Goal: Navigation & Orientation: Understand site structure

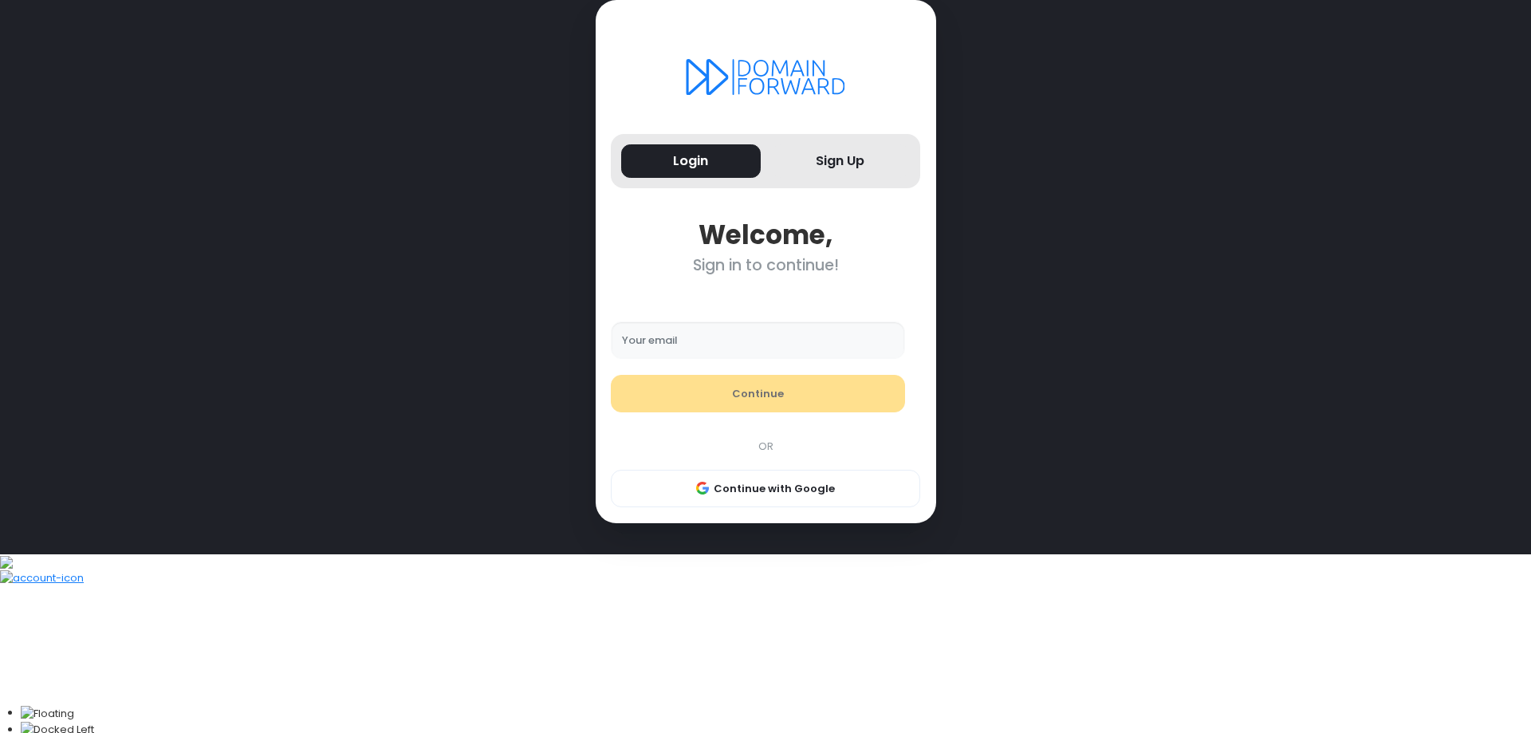
click at [684, 360] on input "Your email" at bounding box center [758, 340] width 294 height 38
type input "**********"
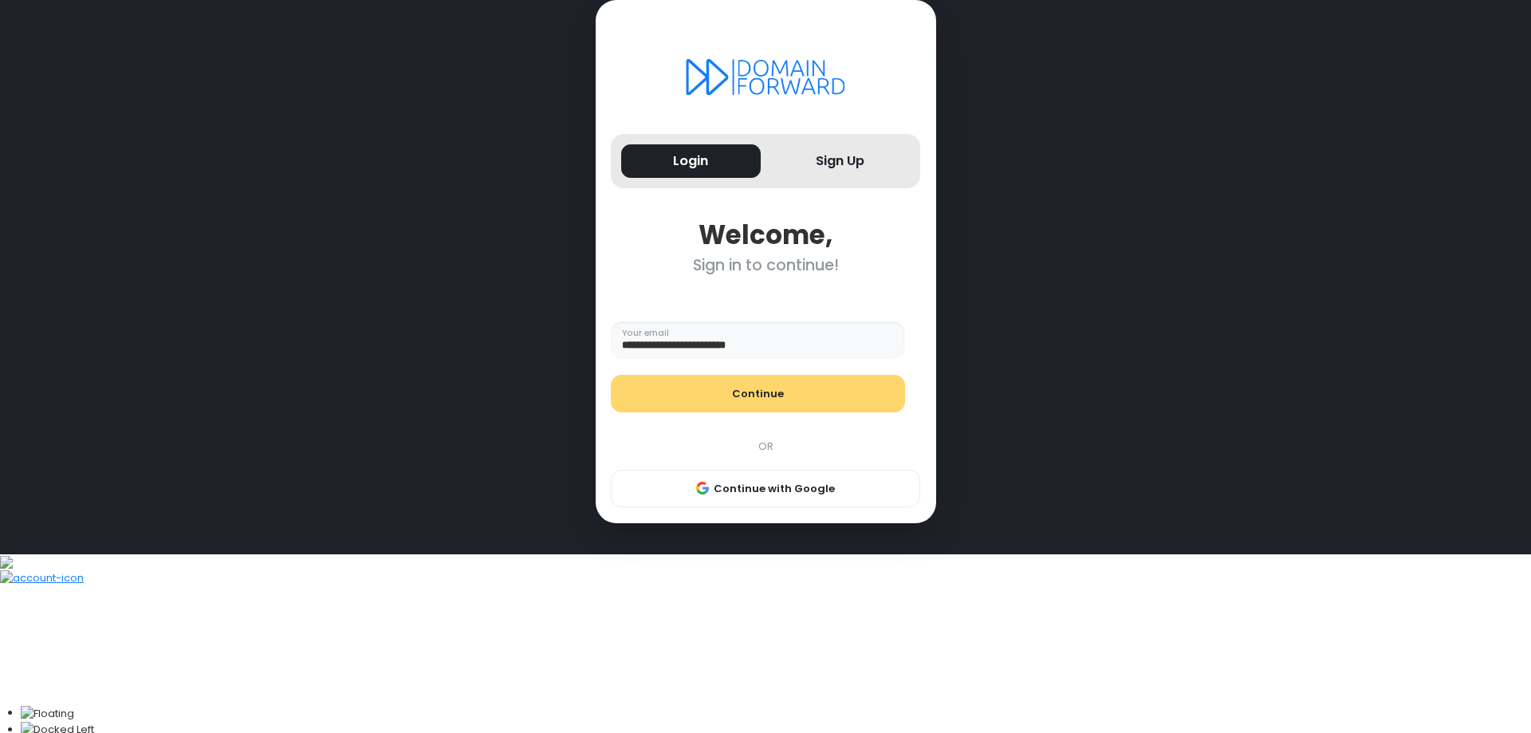
click at [731, 413] on button "Continue" at bounding box center [758, 394] width 294 height 38
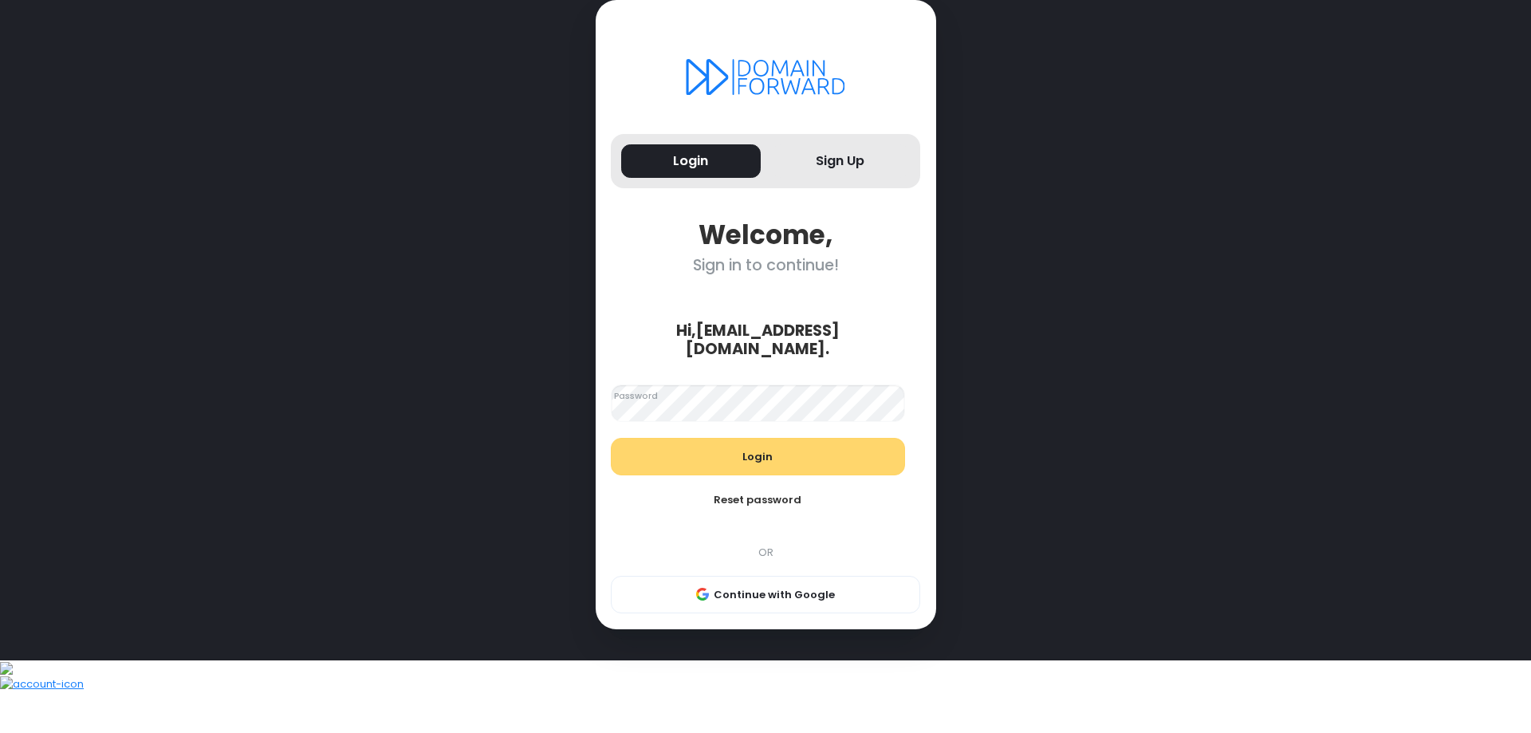
click at [761, 476] on button "Login" at bounding box center [758, 457] width 294 height 38
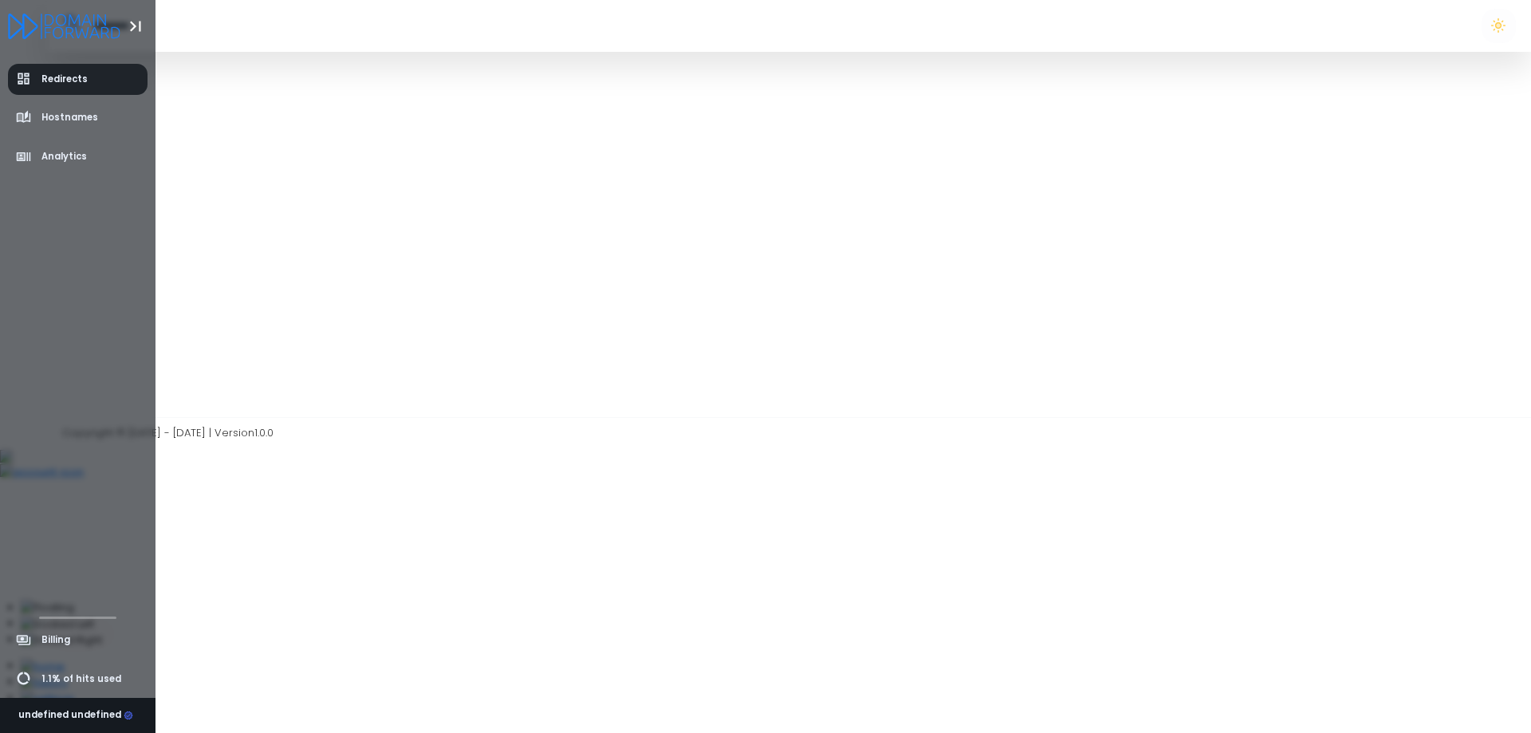
click at [52, 81] on span "Redirects" at bounding box center [64, 80] width 46 height 14
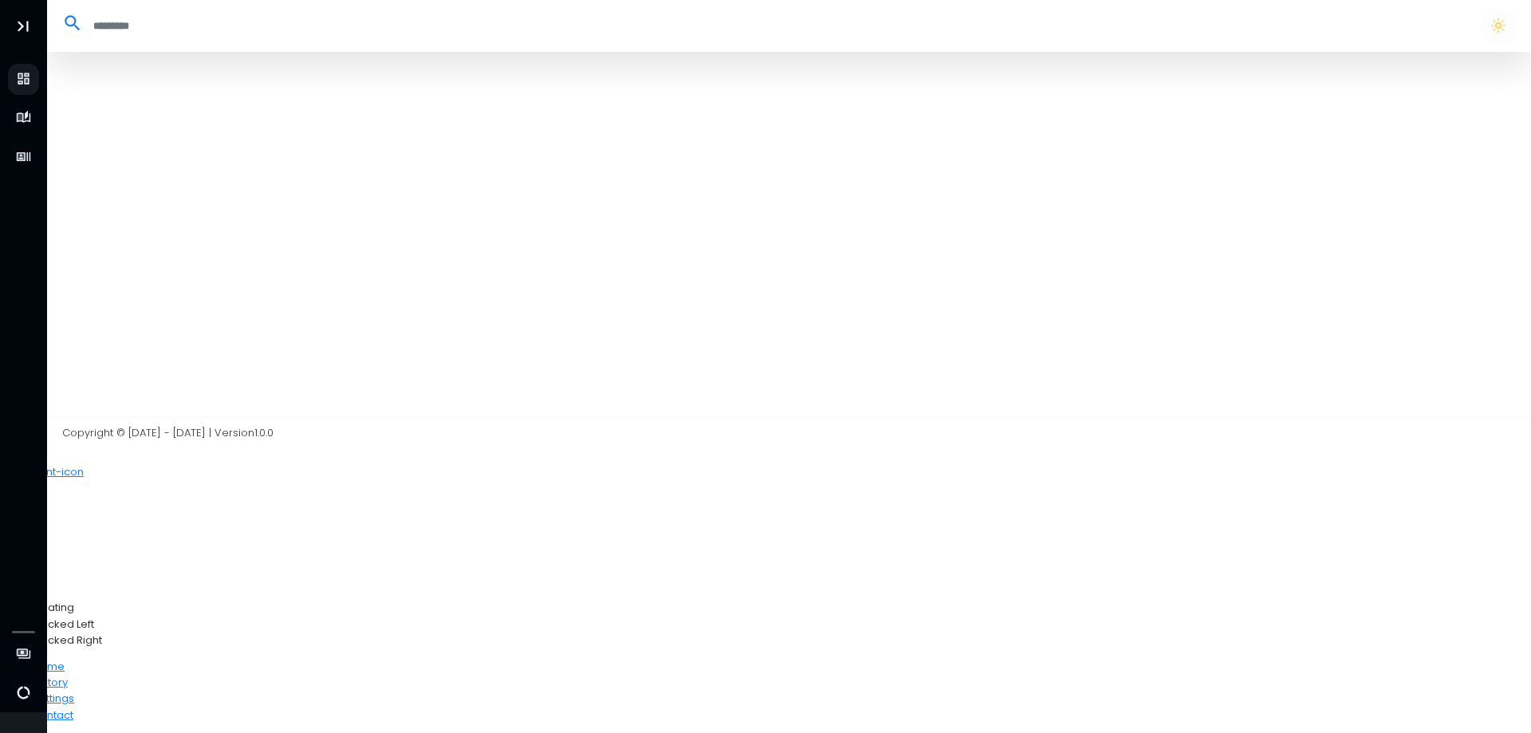
click at [336, 127] on div at bounding box center [789, 234] width 1484 height 365
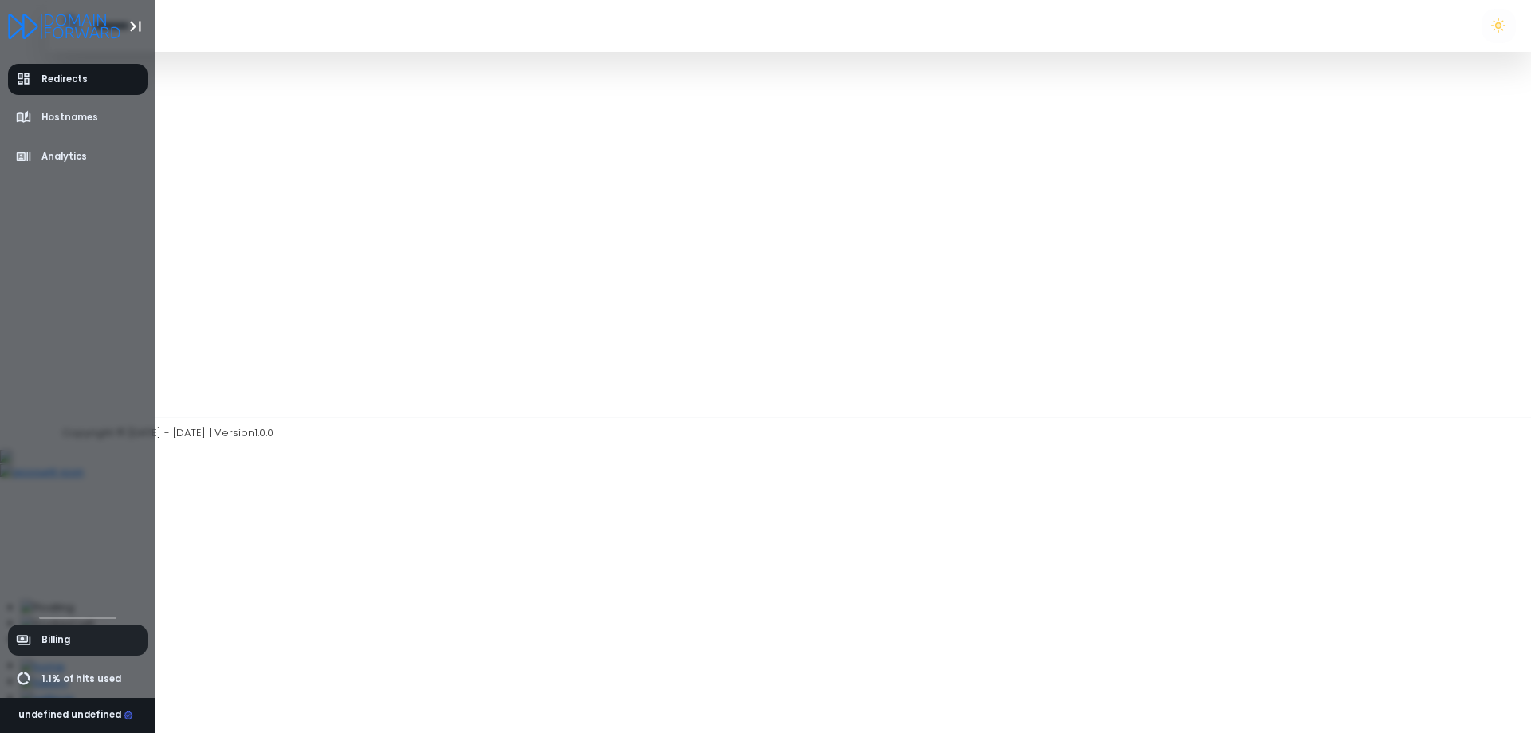
click at [45, 646] on span "Billing" at bounding box center [43, 640] width 55 height 16
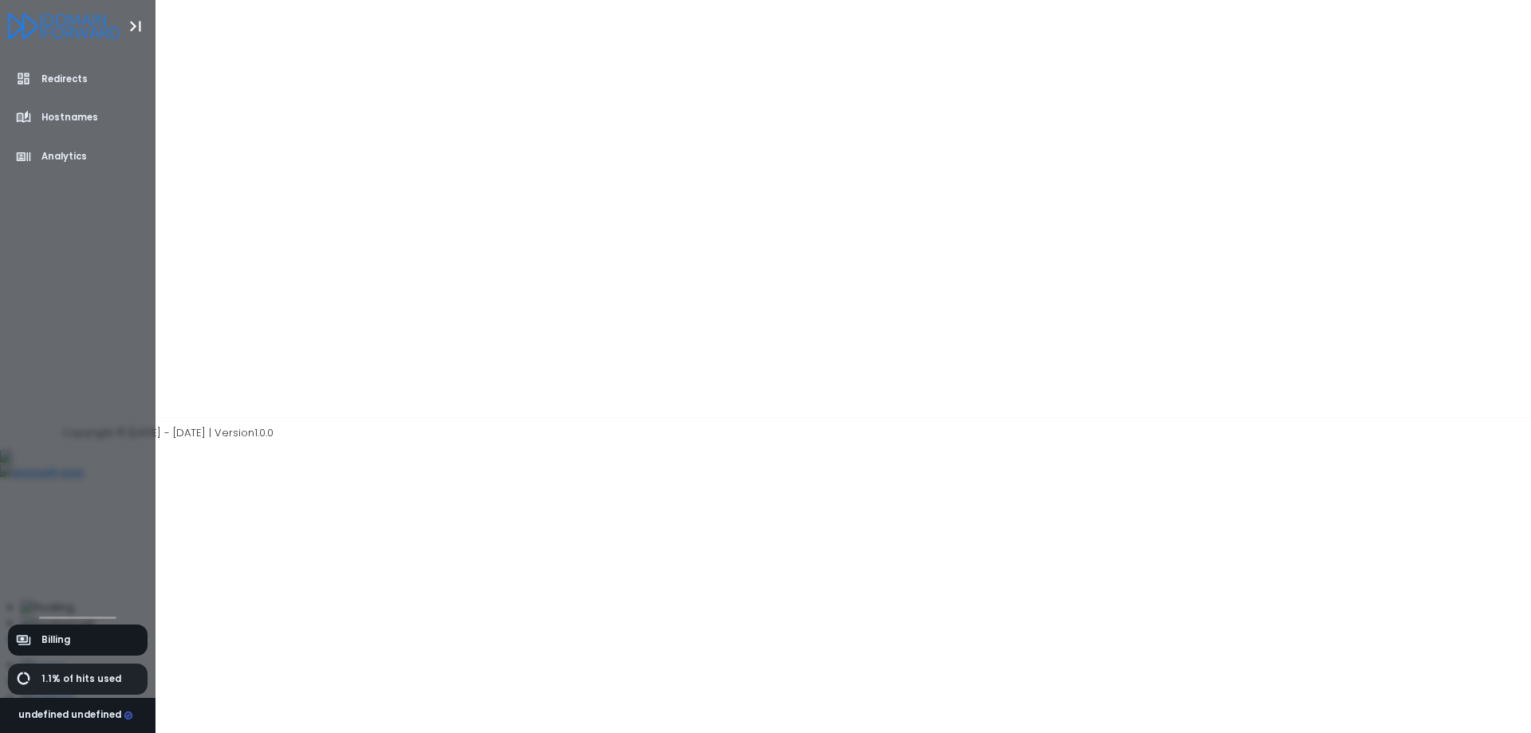
click at [49, 678] on span "1.1% of hits used" at bounding box center [81, 679] width 80 height 14
click at [139, 26] on icon "Toggle Aside" at bounding box center [135, 26] width 10 height 10
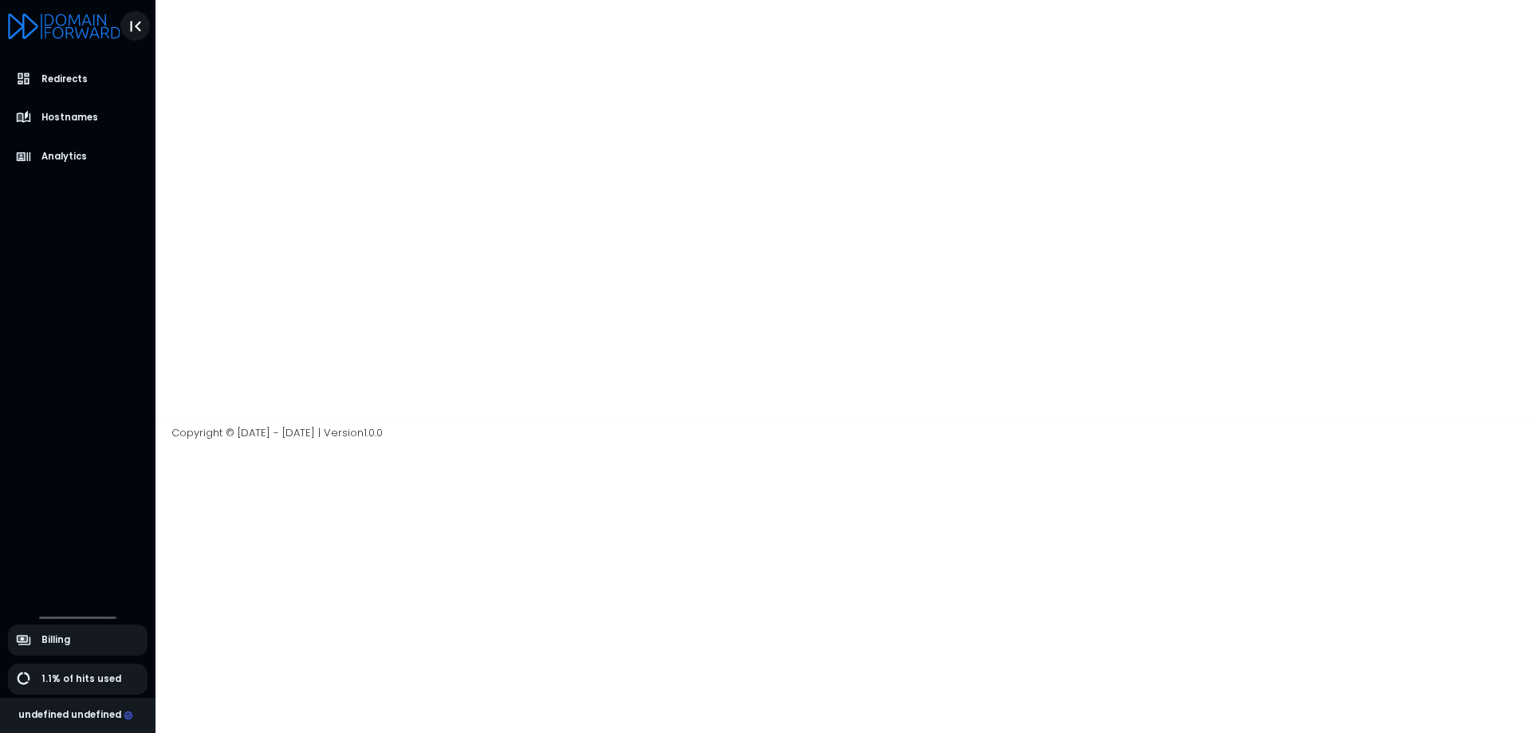
click at [139, 26] on icon "Toggle Aside" at bounding box center [135, 26] width 21 height 21
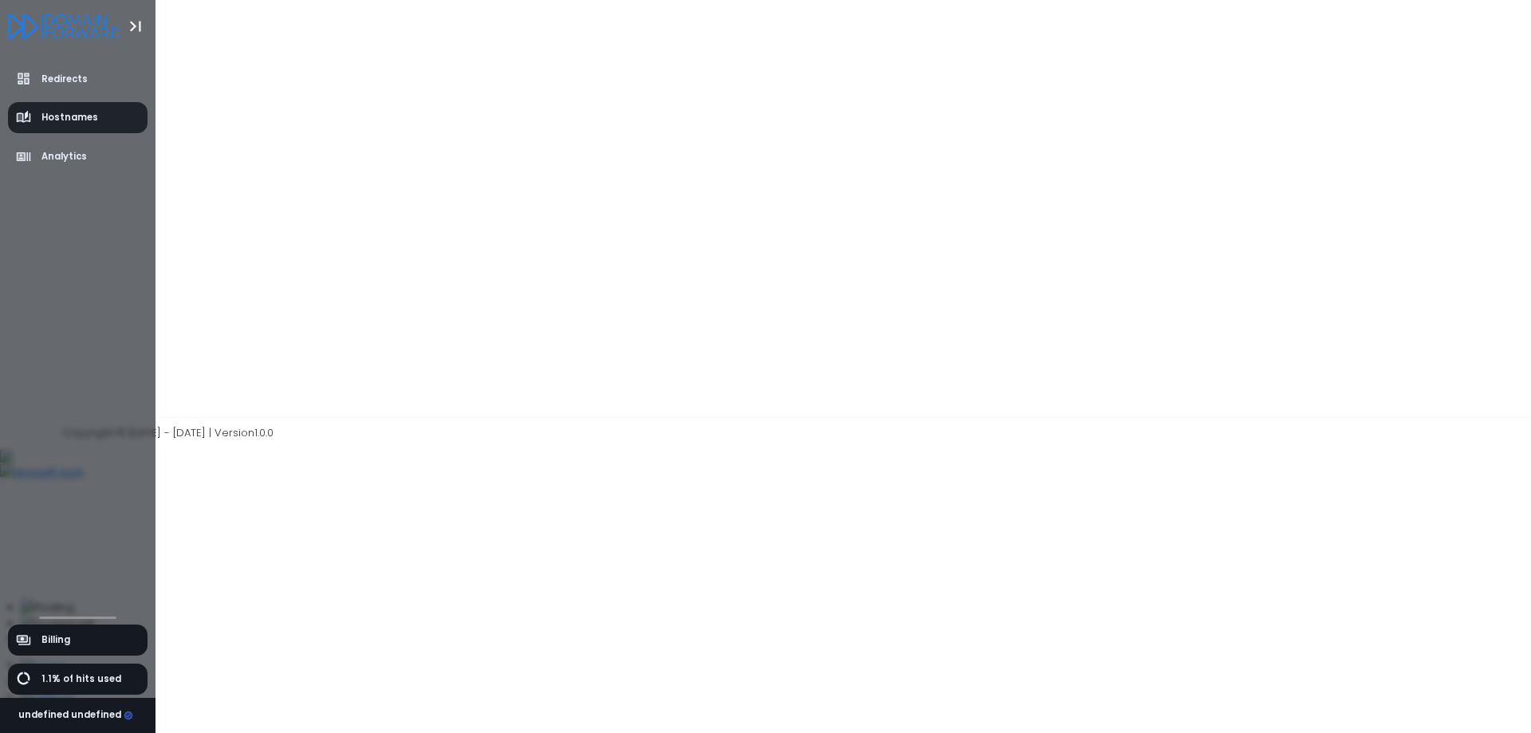
click at [81, 130] on link "Hostnames" at bounding box center [78, 117] width 140 height 31
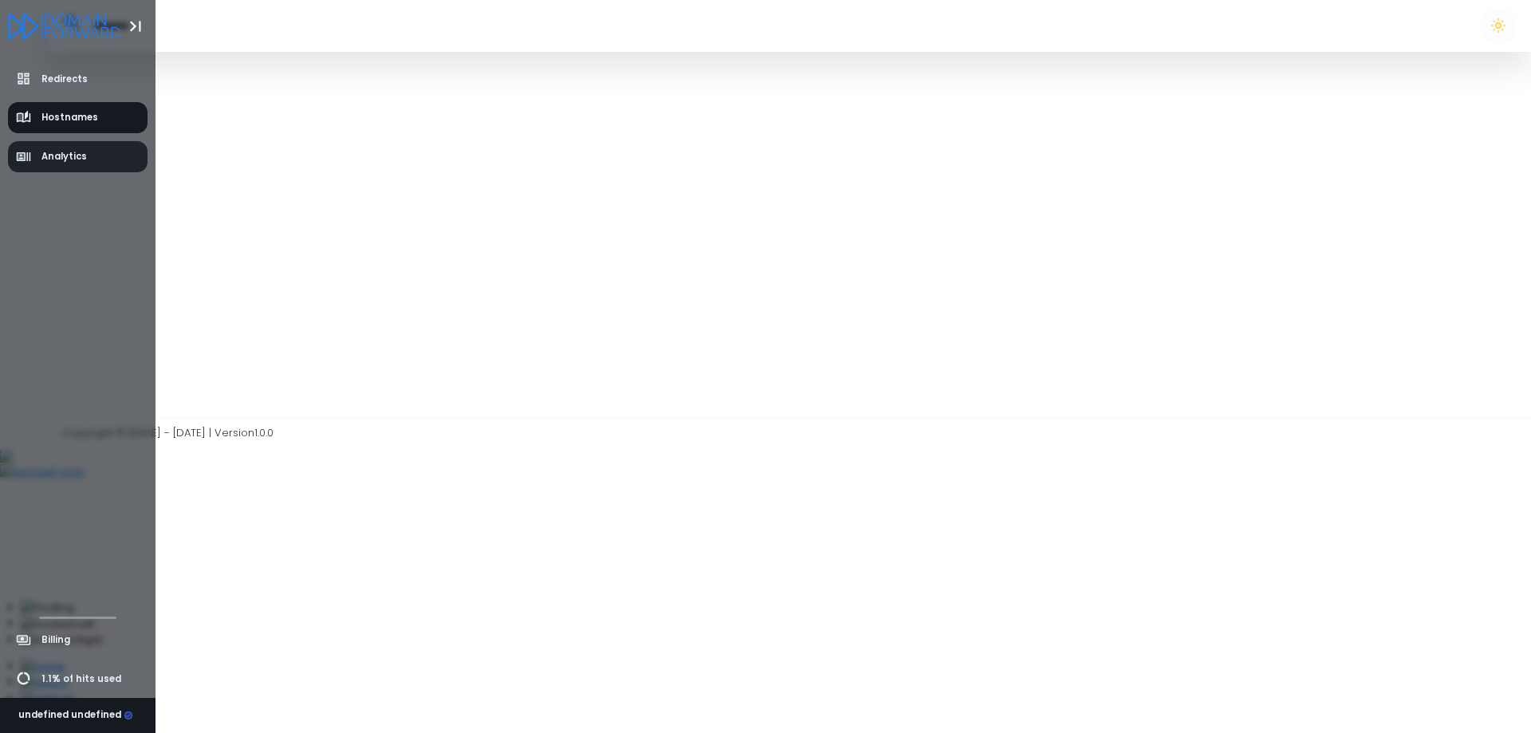
click at [72, 162] on span "Analytics" at bounding box center [63, 157] width 45 height 14
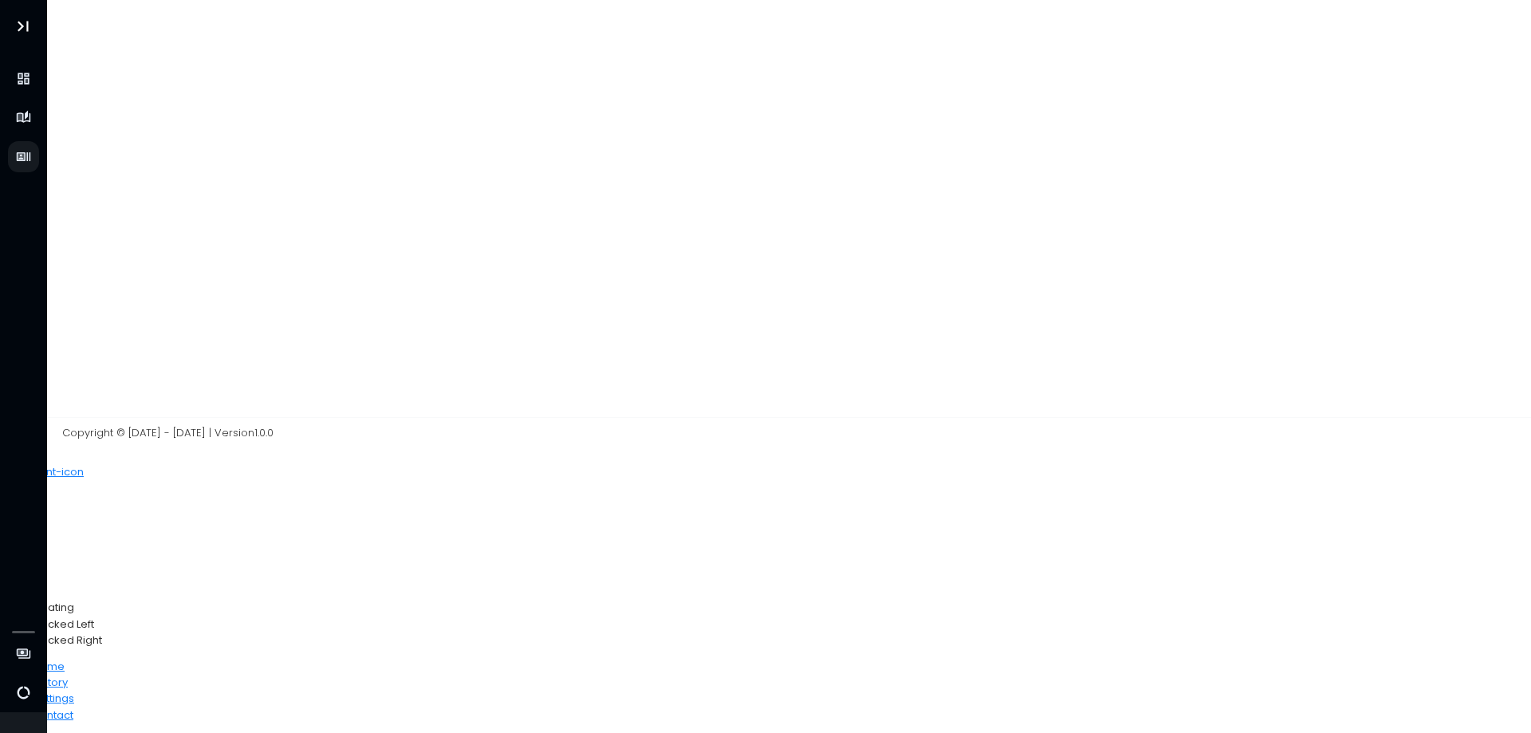
click at [694, 223] on div at bounding box center [789, 208] width 1484 height 417
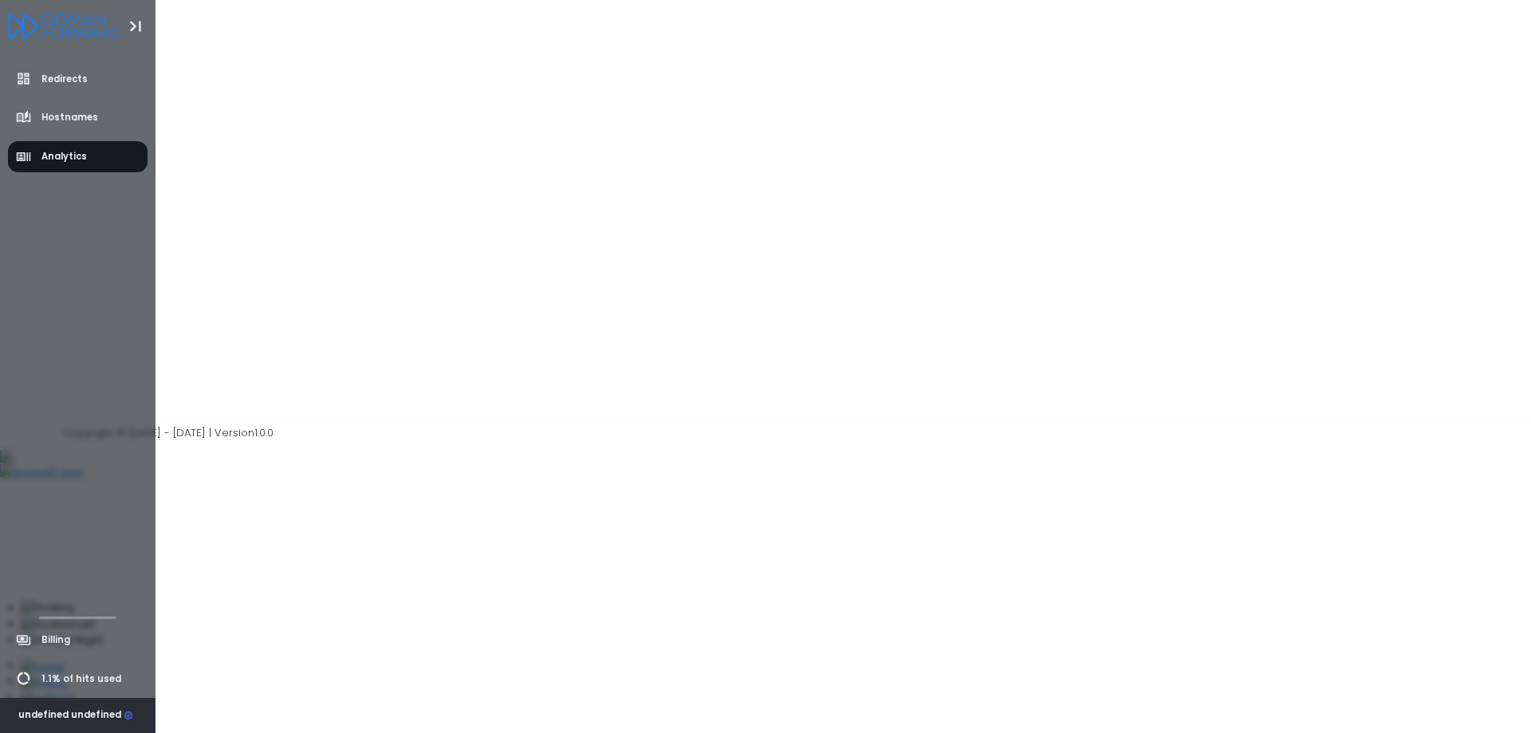
click at [58, 720] on div "undefined undefined" at bounding box center [75, 715] width 115 height 14
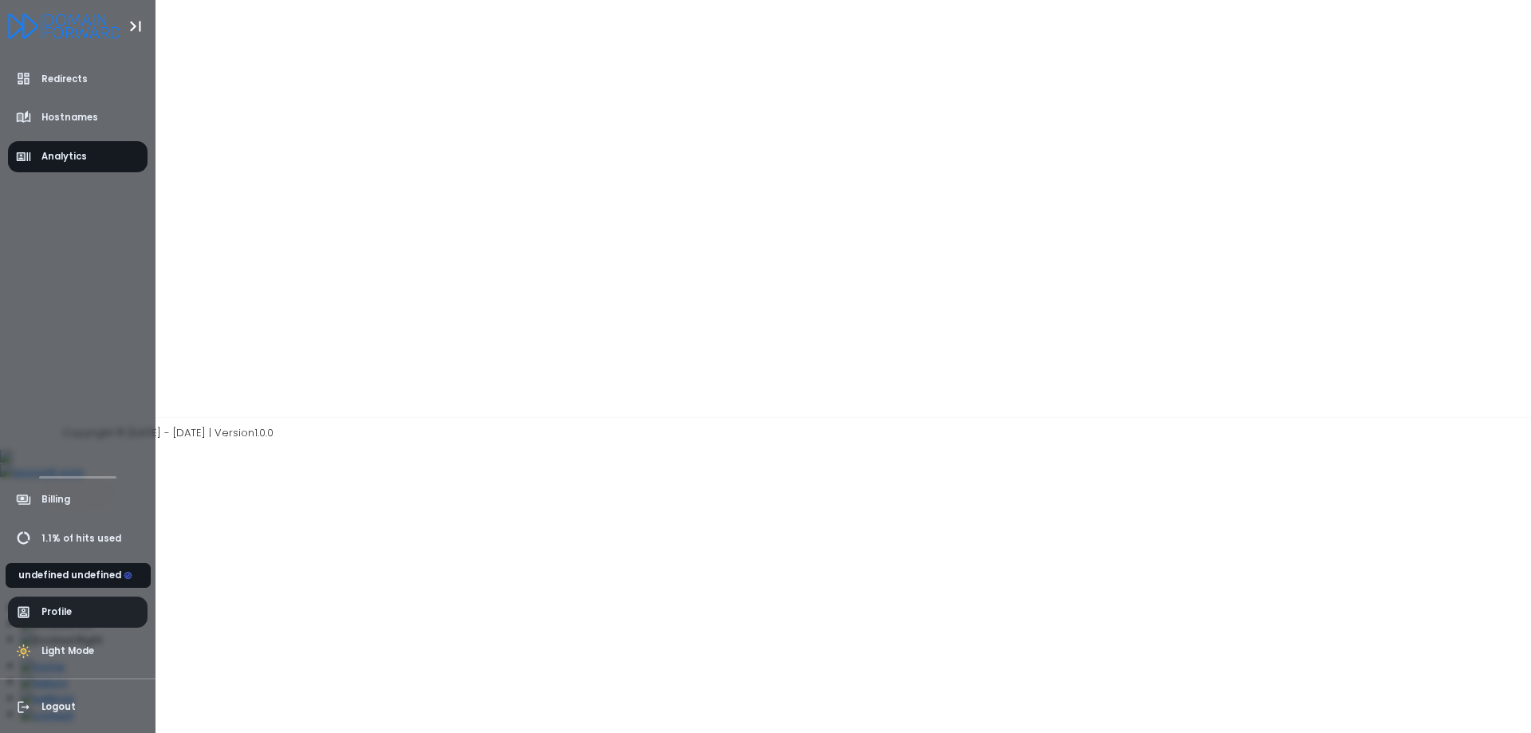
click at [93, 602] on span "Profile" at bounding box center [78, 611] width 140 height 31
click at [76, 611] on span "Profile" at bounding box center [78, 611] width 140 height 31
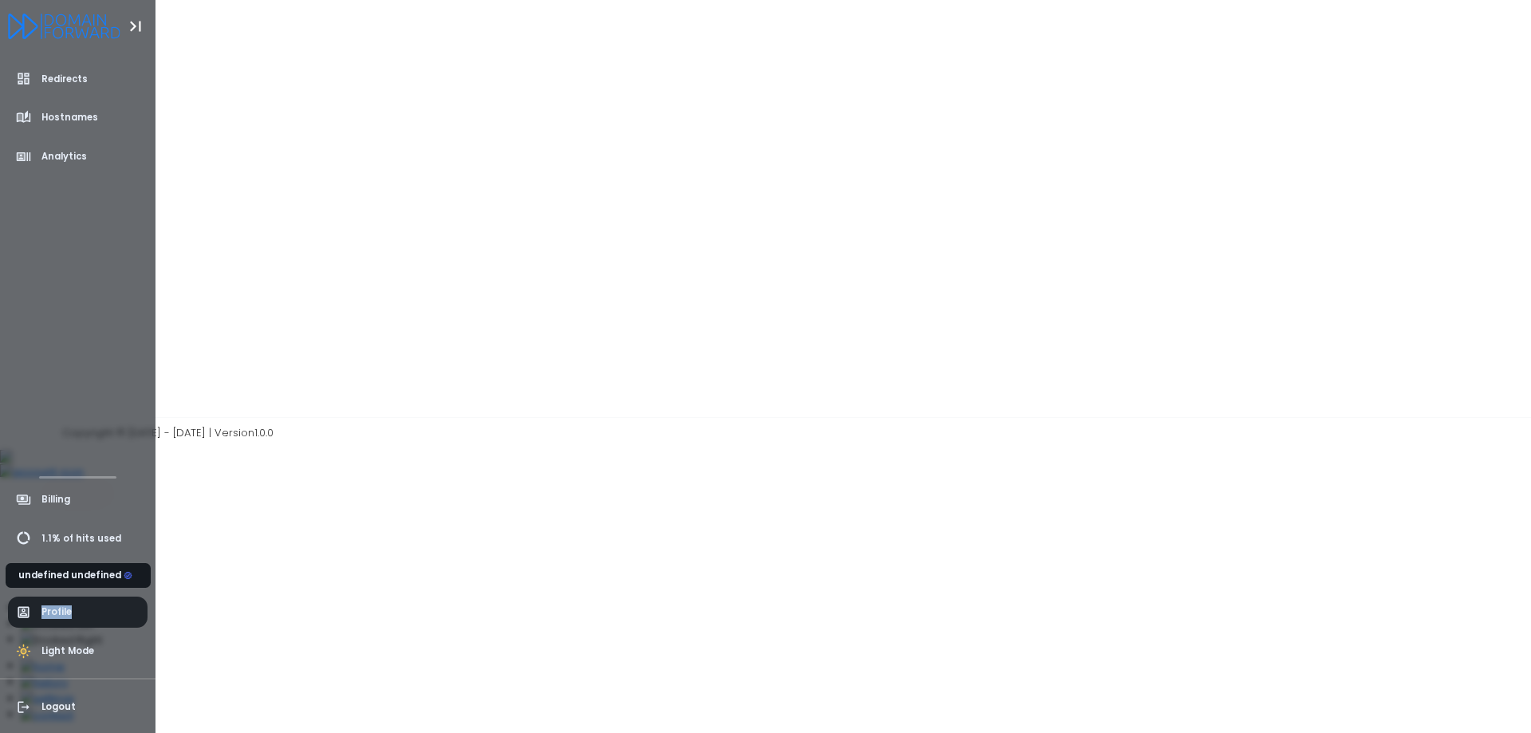
click at [76, 611] on span "Profile" at bounding box center [78, 611] width 140 height 31
click at [44, 626] on span "Profile" at bounding box center [78, 611] width 140 height 31
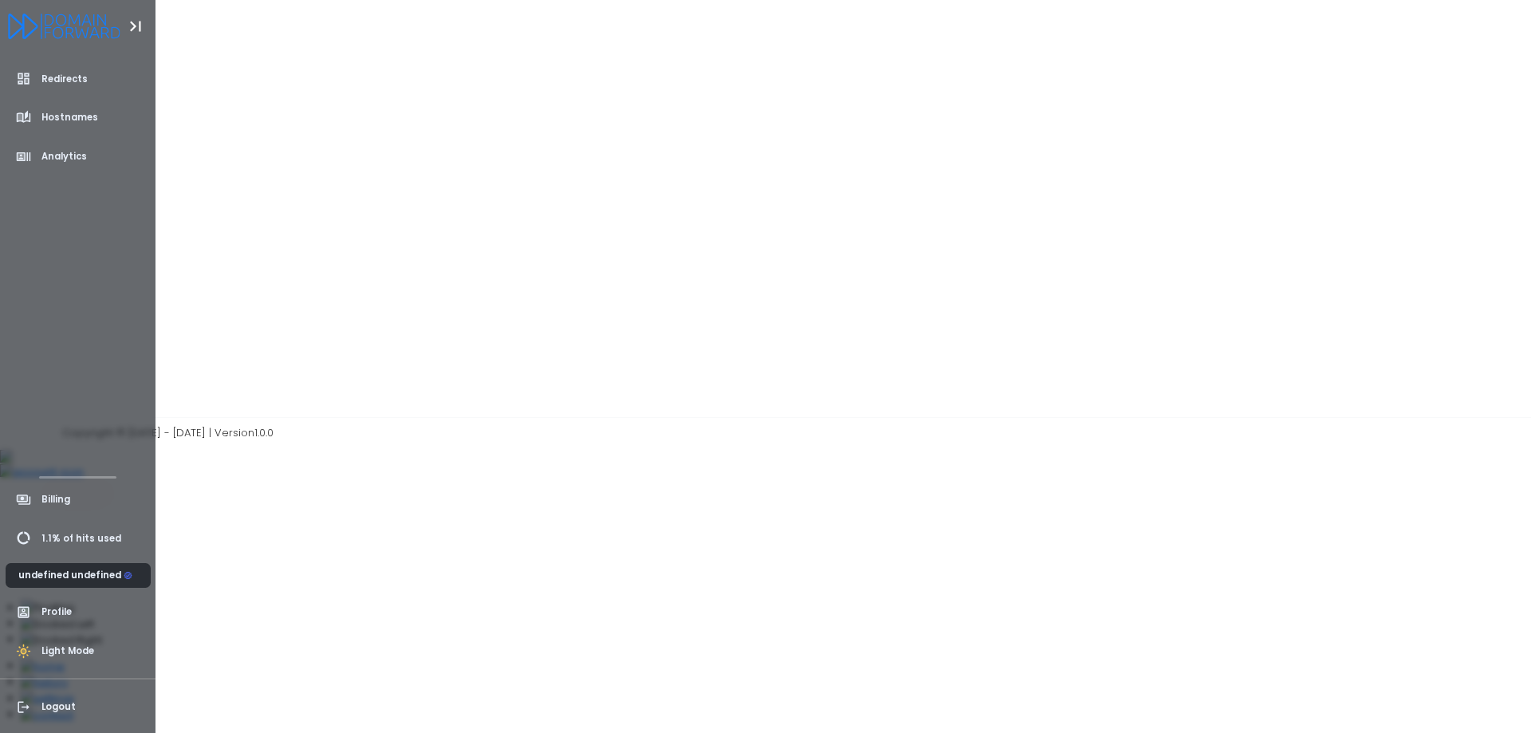
click at [73, 582] on div "undefined undefined" at bounding box center [75, 575] width 115 height 14
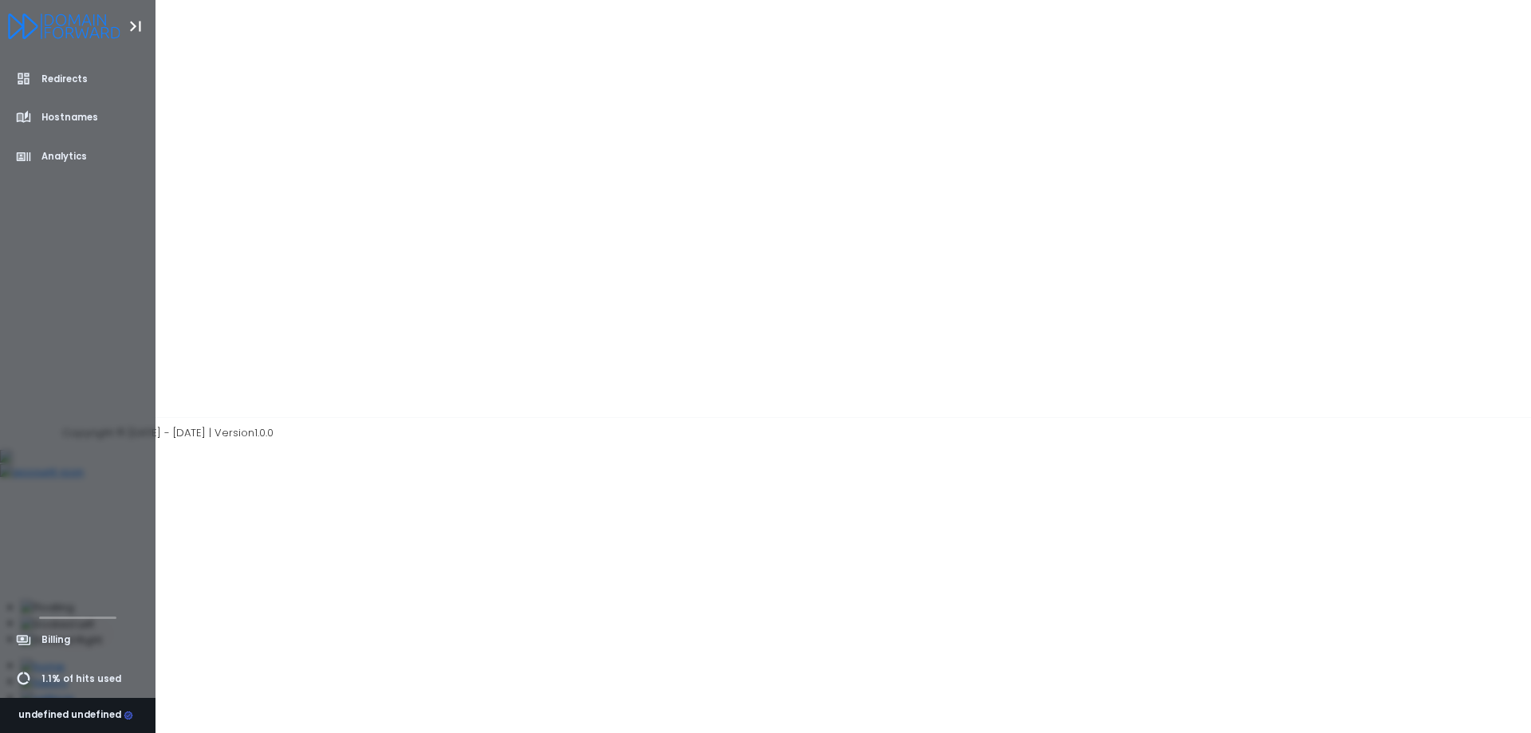
click at [88, 462] on div "Redirects Hostnames Analytics" at bounding box center [77, 335] width 155 height 566
click at [96, 61] on li "Redirects" at bounding box center [77, 79] width 155 height 39
click at [89, 77] on link "Redirects" at bounding box center [78, 79] width 140 height 31
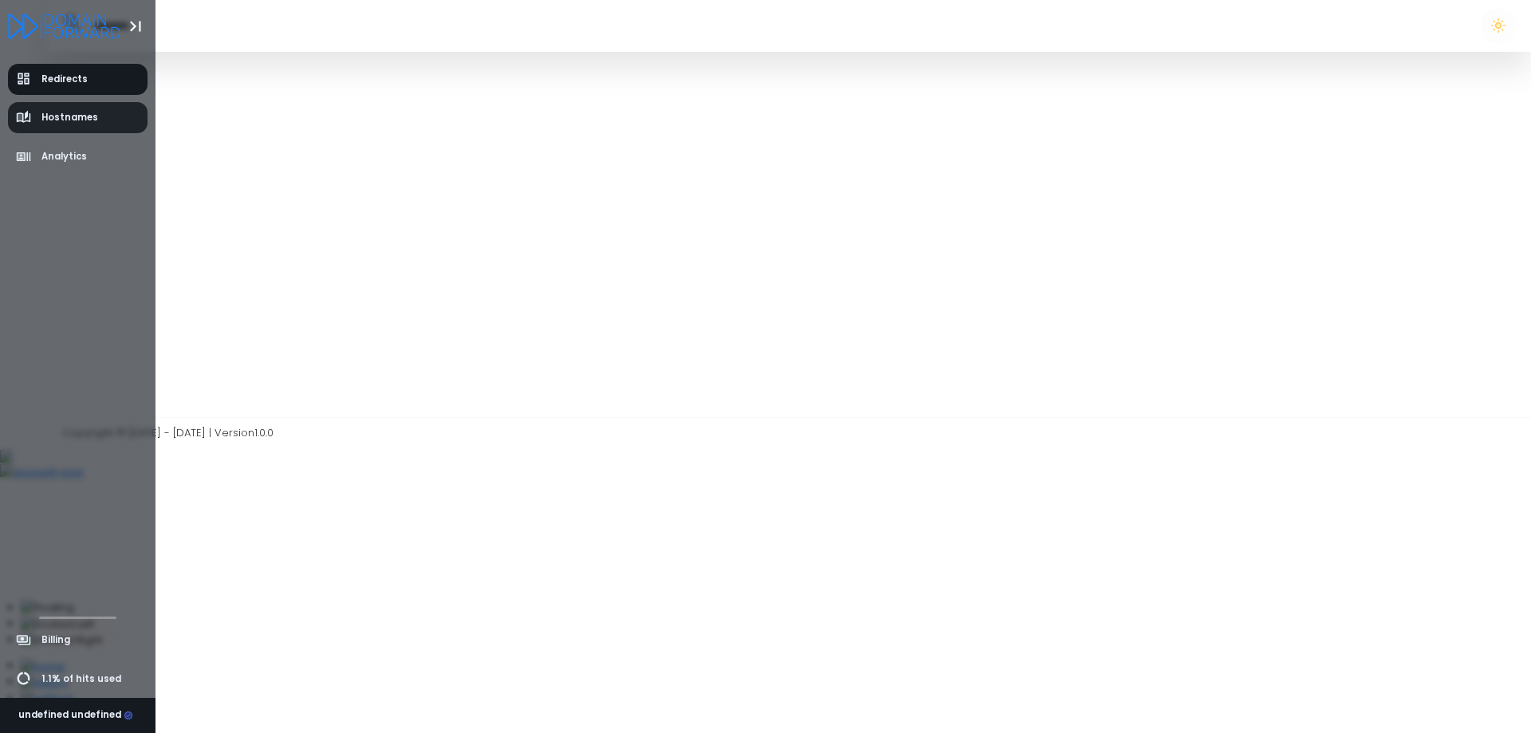
click at [82, 125] on span "Hostnames" at bounding box center [57, 118] width 83 height 16
click at [83, 149] on span "Analytics" at bounding box center [52, 157] width 72 height 16
